Goal: Information Seeking & Learning: Learn about a topic

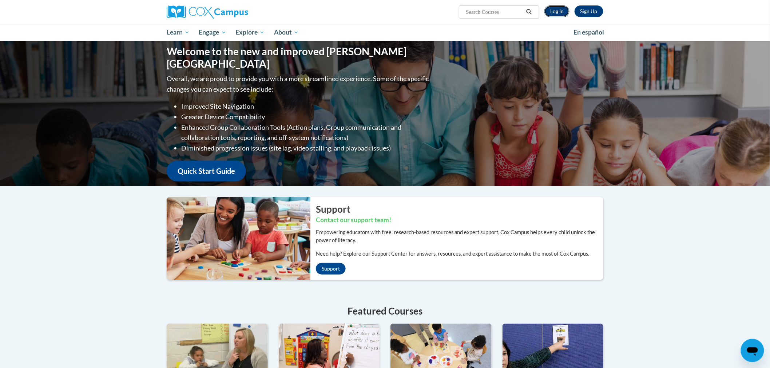
click at [551, 12] on link "Log In" at bounding box center [556, 11] width 25 height 12
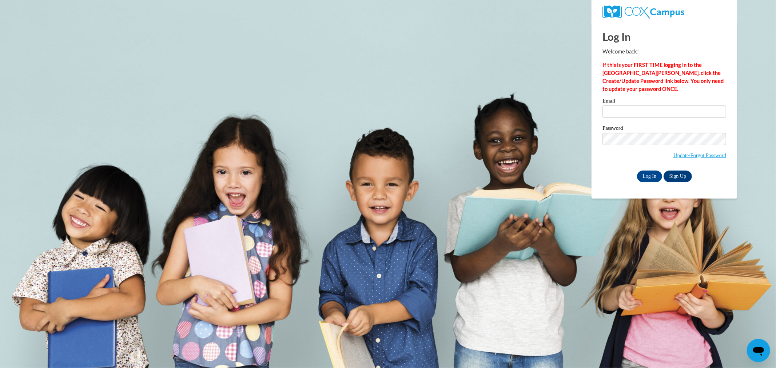
type input "stocka@collierschools.com"
click at [637, 171] on input "Log In" at bounding box center [649, 177] width 25 height 12
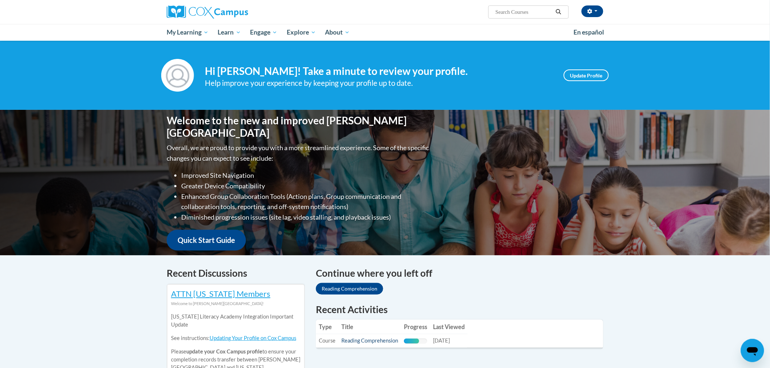
scroll to position [40, 0]
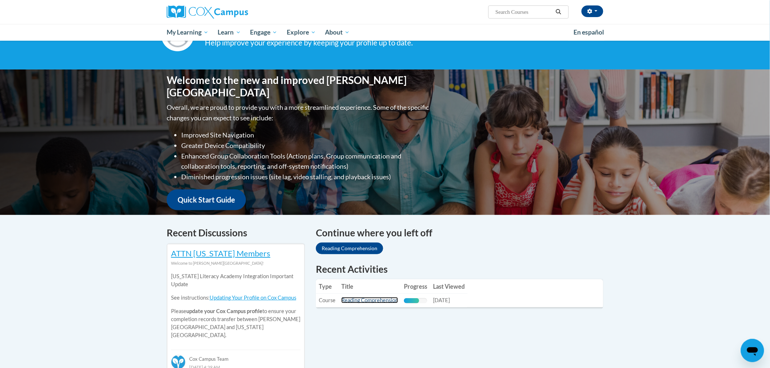
click at [370, 298] on link "Reading Comprehension" at bounding box center [369, 300] width 57 height 6
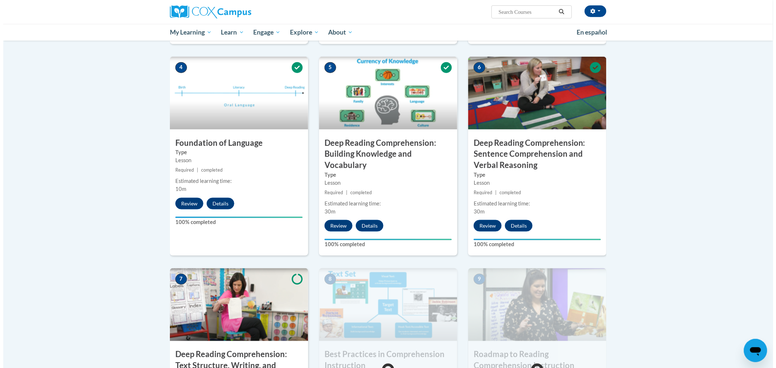
scroll to position [404, 0]
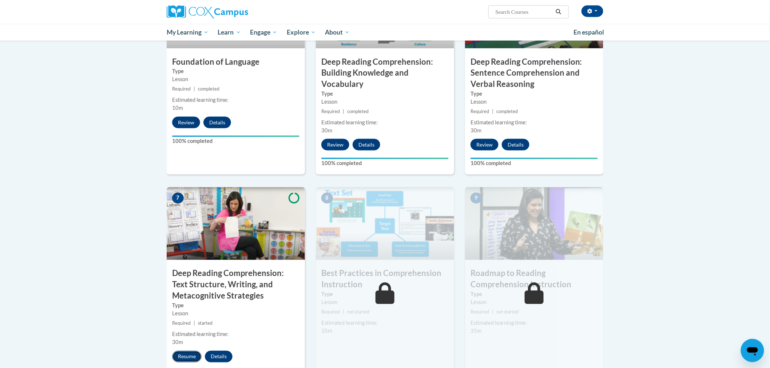
click at [190, 357] on button "Resume" at bounding box center [186, 357] width 29 height 12
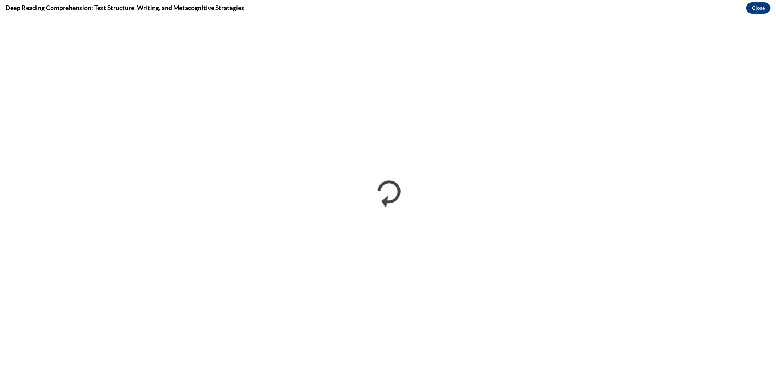
scroll to position [0, 0]
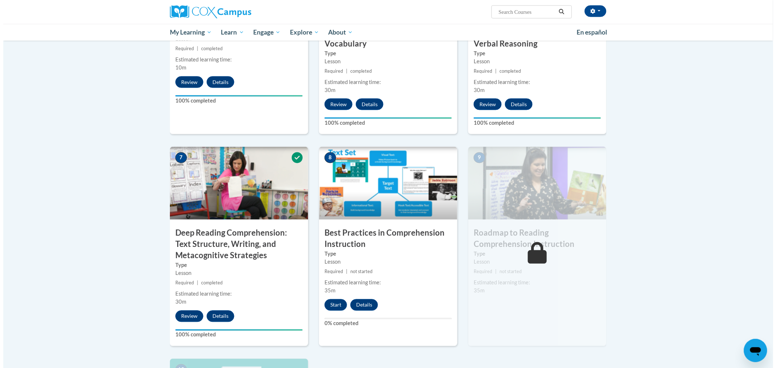
scroll to position [485, 0]
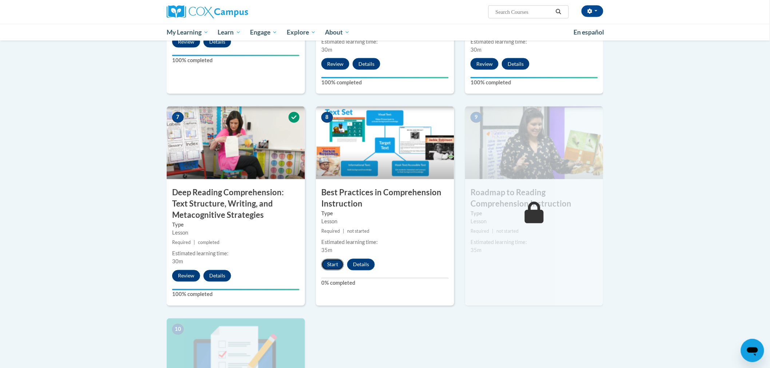
click at [333, 262] on button "Start" at bounding box center [332, 265] width 23 height 12
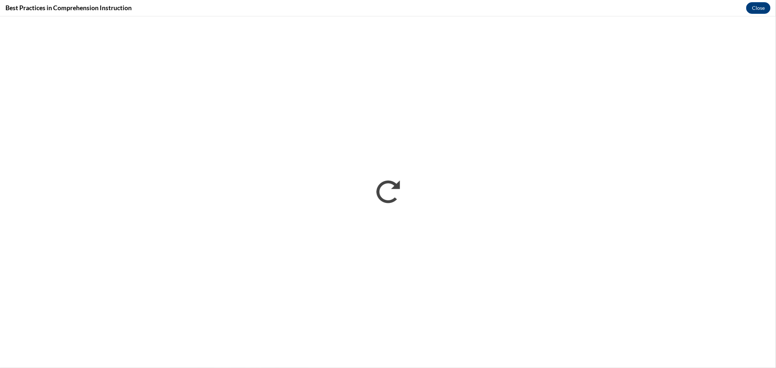
scroll to position [0, 0]
